Goal: Navigation & Orientation: Find specific page/section

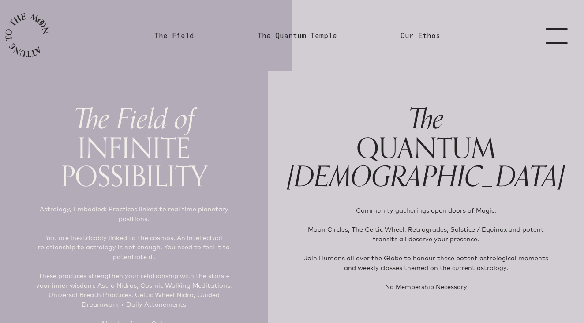
click at [555, 34] on link "menu" at bounding box center [562, 35] width 44 height 71
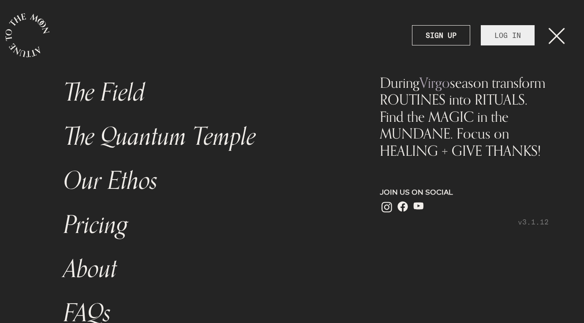
click at [514, 38] on link "LOG IN" at bounding box center [508, 35] width 54 height 20
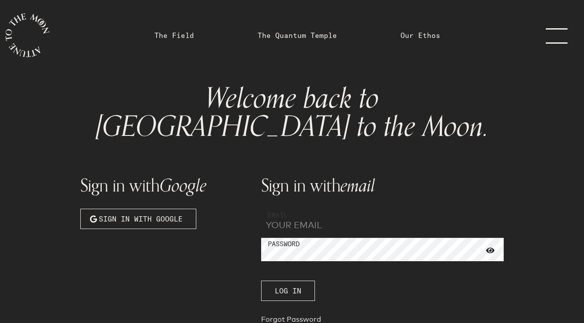
type input "[EMAIL_ADDRESS][PERSON_NAME][DOMAIN_NAME]"
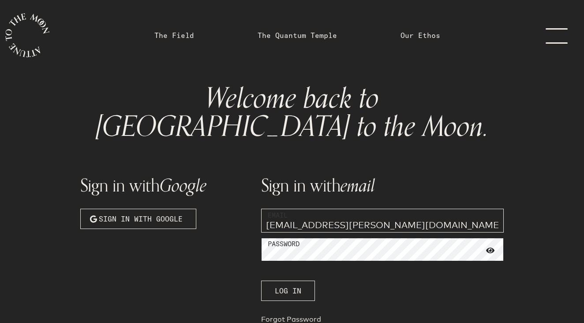
click at [288, 281] on button "Log In" at bounding box center [288, 291] width 54 height 20
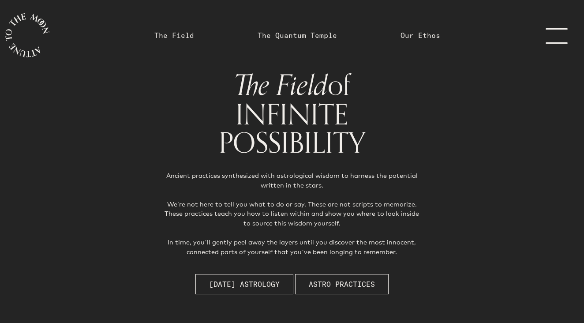
click at [555, 40] on link "menu" at bounding box center [562, 35] width 44 height 71
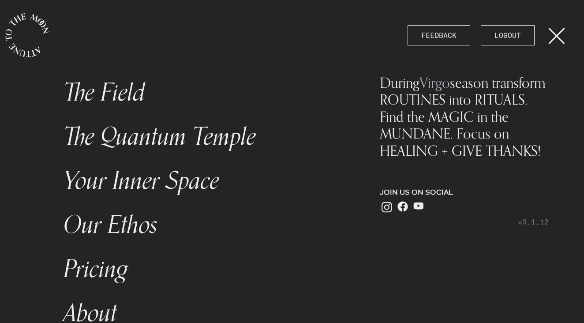
click at [278, 155] on link "The Quantum Temple" at bounding box center [204, 137] width 292 height 44
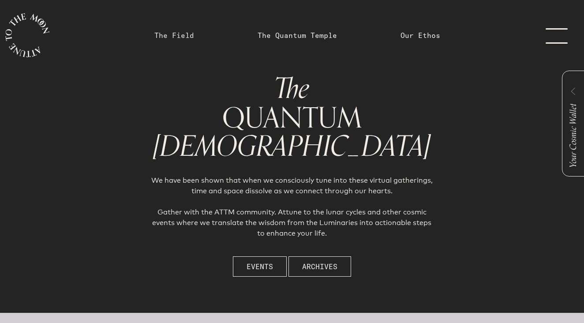
click at [172, 34] on link "The Field" at bounding box center [174, 35] width 40 height 11
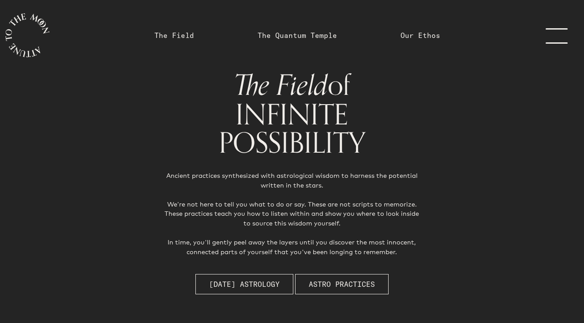
click at [561, 33] on link "menu" at bounding box center [562, 35] width 44 height 71
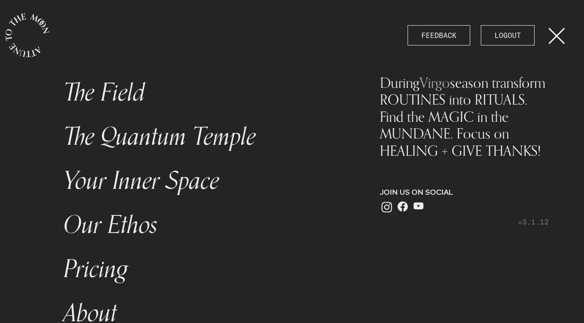
click at [38, 36] on icon "main navigation" at bounding box center [27, 35] width 44 height 44
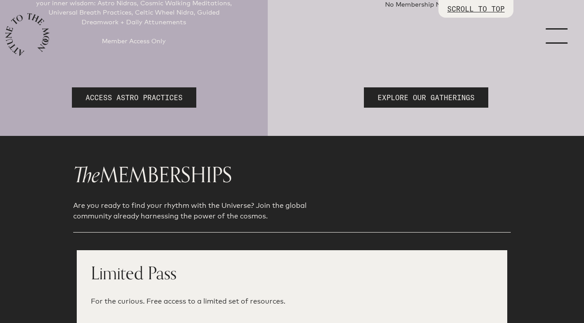
scroll to position [482, 0]
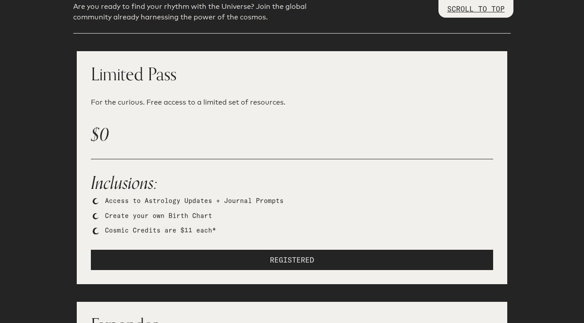
click at [281, 255] on span "REGISTERED" at bounding box center [292, 260] width 44 height 11
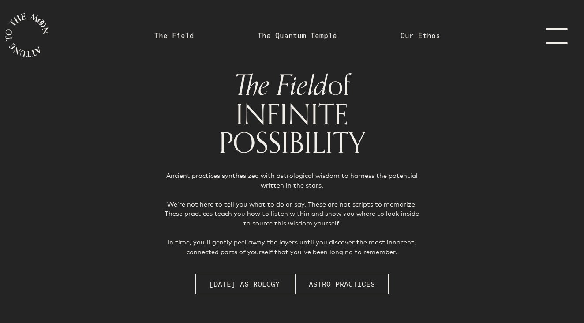
click at [559, 38] on link "menu" at bounding box center [562, 35] width 44 height 71
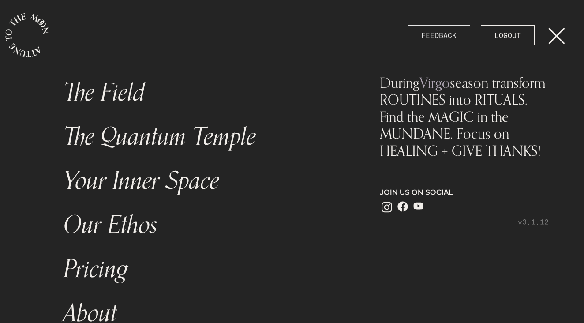
click at [451, 33] on span "FEEDBACK" at bounding box center [439, 35] width 35 height 11
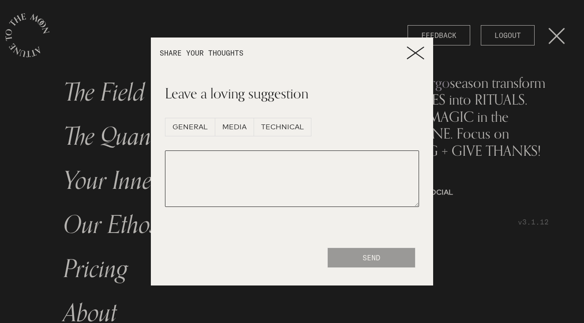
click at [413, 53] on icon at bounding box center [416, 52] width 18 height 13
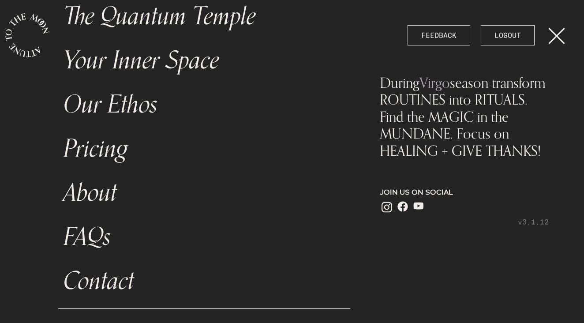
scroll to position [120, 0]
click at [94, 151] on link "Pricing" at bounding box center [204, 149] width 292 height 44
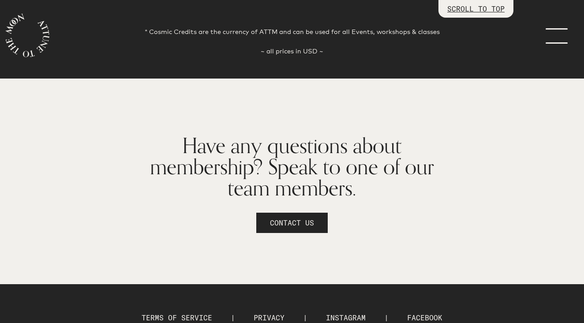
scroll to position [1170, 0]
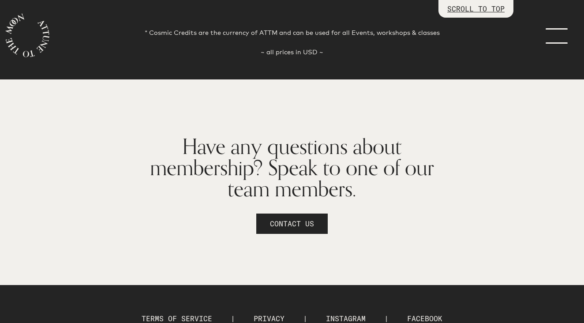
click at [554, 38] on link "menu" at bounding box center [562, 35] width 44 height 71
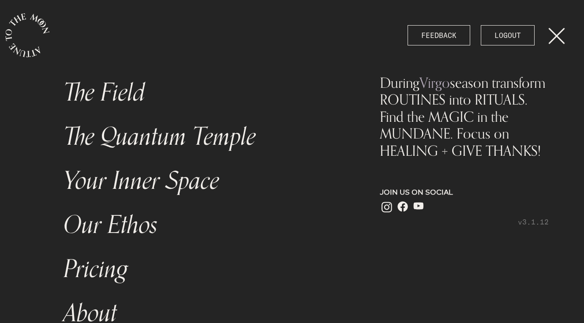
scroll to position [0, 0]
click at [83, 91] on link "The Field" at bounding box center [204, 93] width 292 height 44
